Goal: Entertainment & Leisure: Consume media (video, audio)

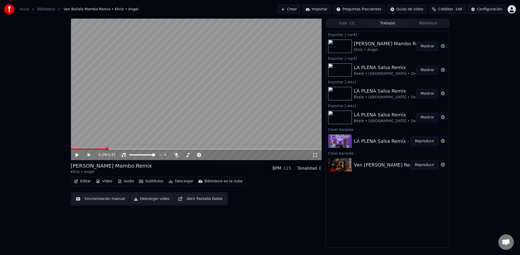
click at [350, 69] on img at bounding box center [340, 69] width 24 height 13
click at [426, 70] on button "Mostrar" at bounding box center [427, 69] width 23 height 9
click at [431, 71] on button "Mostrar" at bounding box center [427, 69] width 23 height 9
click at [425, 69] on button "Mostrar" at bounding box center [427, 69] width 23 height 9
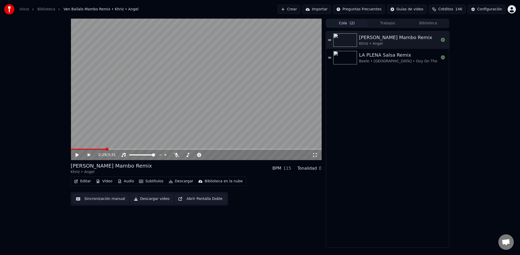
click at [341, 22] on button "Cola ( 2 )" at bounding box center [347, 23] width 41 height 7
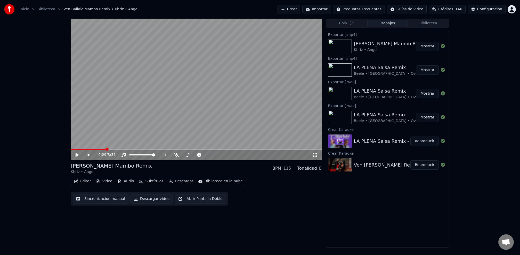
click at [390, 22] on button "Trabajos" at bounding box center [388, 23] width 41 height 7
click at [420, 32] on div "Exportar [.mp4]" at bounding box center [387, 34] width 123 height 6
click at [426, 25] on button "Biblioteca" at bounding box center [428, 23] width 41 height 7
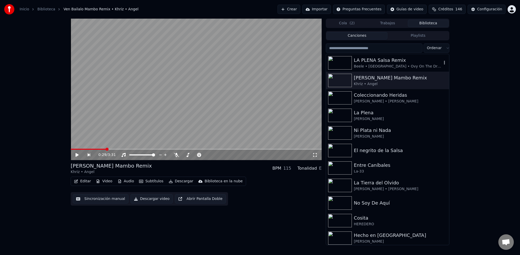
click at [340, 62] on img at bounding box center [340, 62] width 24 height 13
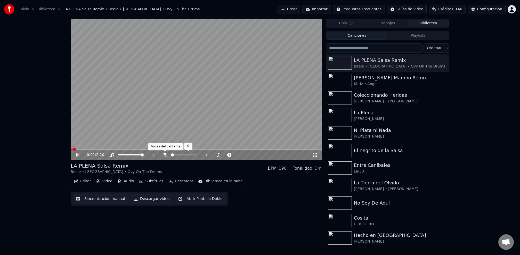
click at [167, 156] on icon at bounding box center [165, 155] width 5 height 4
click at [364, 78] on div "[PERSON_NAME] Mambo Remix" at bounding box center [398, 77] width 88 height 7
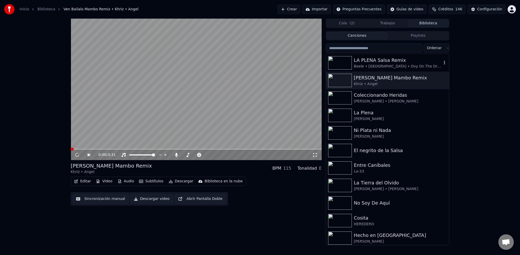
click at [365, 56] on div "LA PLENA Salsa Remix Beele • [GEOGRAPHIC_DATA] • Ovy On The Drums" at bounding box center [387, 63] width 123 height 18
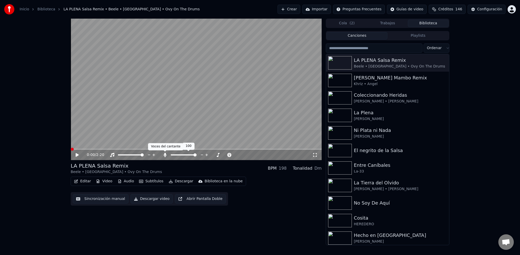
click at [166, 154] on icon at bounding box center [165, 155] width 5 height 4
click at [75, 154] on icon at bounding box center [81, 155] width 12 height 4
click at [128, 154] on span at bounding box center [128, 154] width 3 height 3
click at [88, 149] on span at bounding box center [100, 148] width 58 height 1
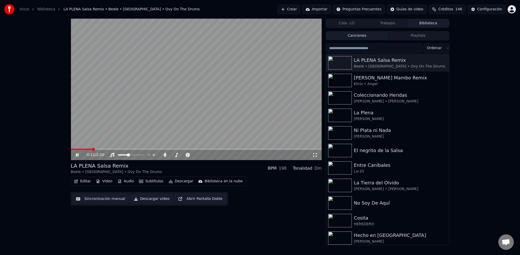
click at [77, 149] on span at bounding box center [81, 148] width 21 height 1
click at [73, 149] on span at bounding box center [76, 148] width 10 height 1
click at [78, 181] on button "Editar" at bounding box center [82, 180] width 21 height 7
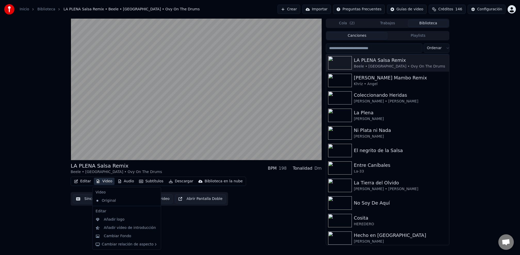
click at [106, 181] on button "Video" at bounding box center [104, 180] width 20 height 7
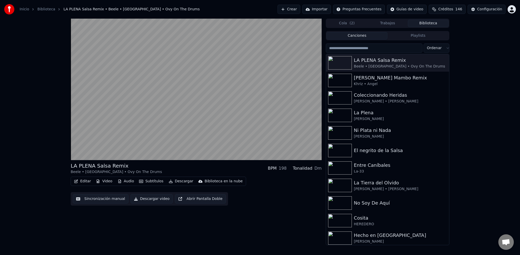
click at [106, 181] on button "Video" at bounding box center [104, 180] width 20 height 7
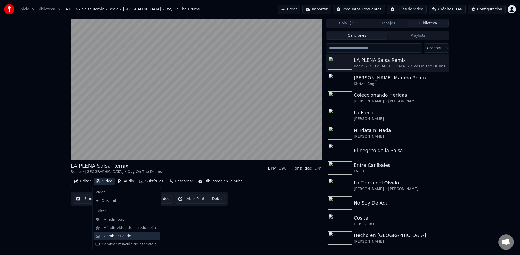
click at [115, 234] on div "Cambiar Fondo" at bounding box center [117, 235] width 27 height 5
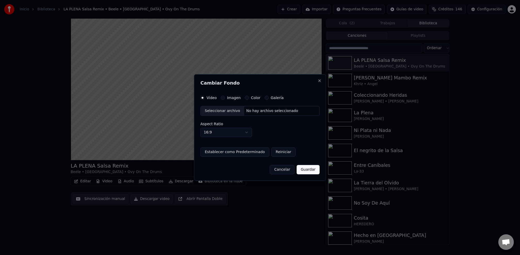
click at [225, 99] on div "Imagen" at bounding box center [231, 98] width 20 height 4
click at [223, 100] on div "Video Imagen Color Galería Seleccionar archivo No hay archivo seleccionado Aspe…" at bounding box center [260, 126] width 119 height 61
click at [223, 99] on button "Imagen" at bounding box center [223, 98] width 4 height 4
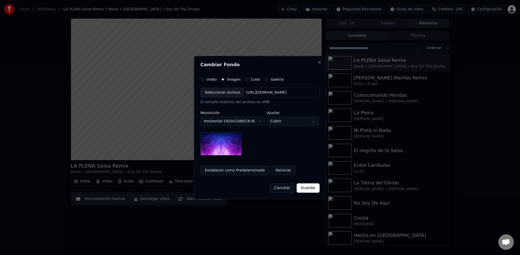
drag, startPoint x: 313, startPoint y: 188, endPoint x: 305, endPoint y: 188, distance: 8.0
click at [292, 188] on div "Cancelar Guardar" at bounding box center [260, 185] width 119 height 13
click at [307, 189] on button "Guardar" at bounding box center [308, 187] width 23 height 9
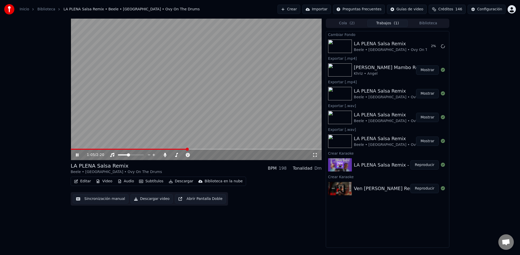
click at [164, 149] on div "1:05 / 2:20" at bounding box center [196, 89] width 251 height 141
click at [164, 149] on span at bounding box center [129, 148] width 117 height 1
click at [77, 154] on icon at bounding box center [77, 155] width 3 height 4
